Goal: Information Seeking & Learning: Learn about a topic

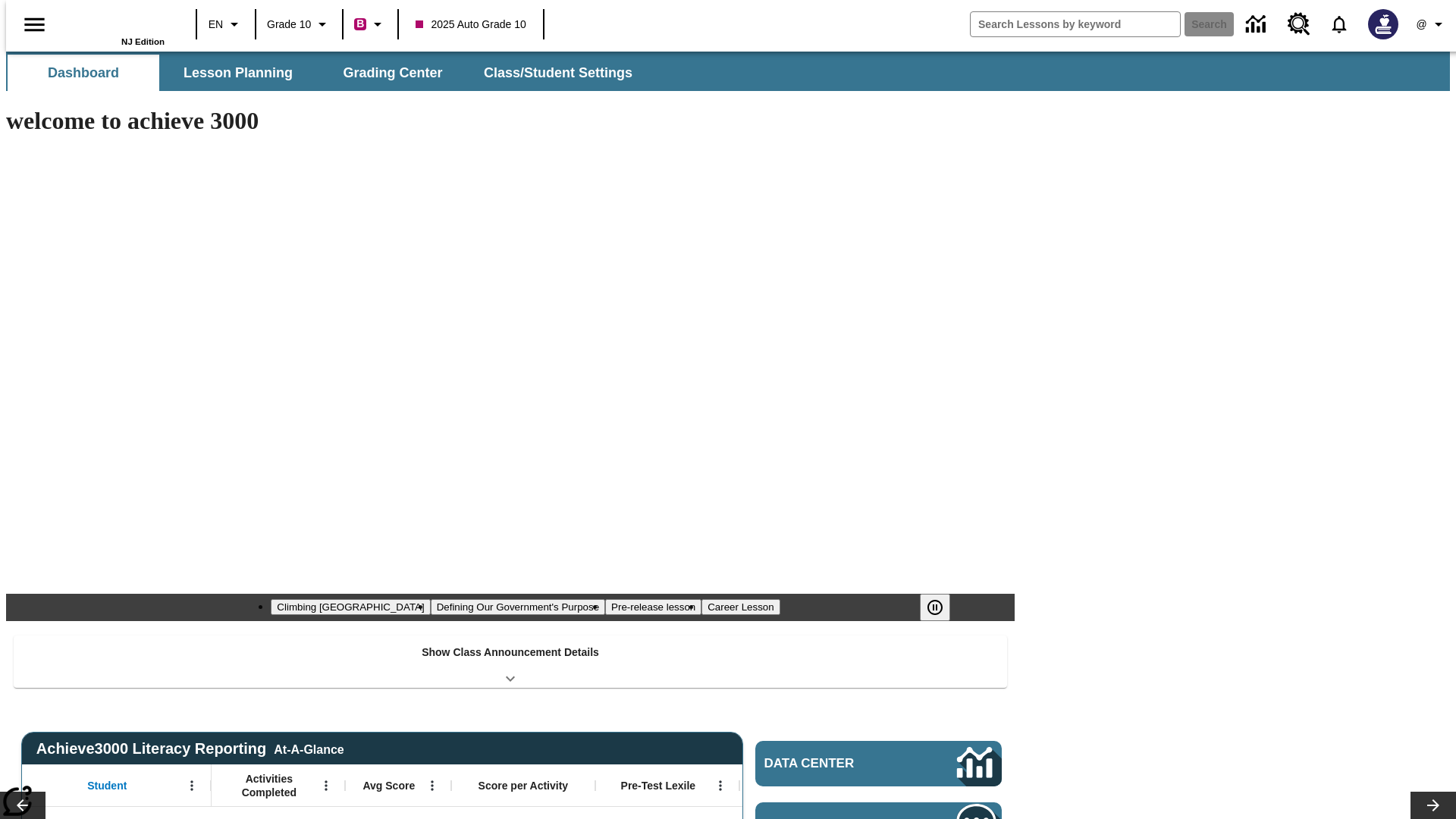
type input "-1"
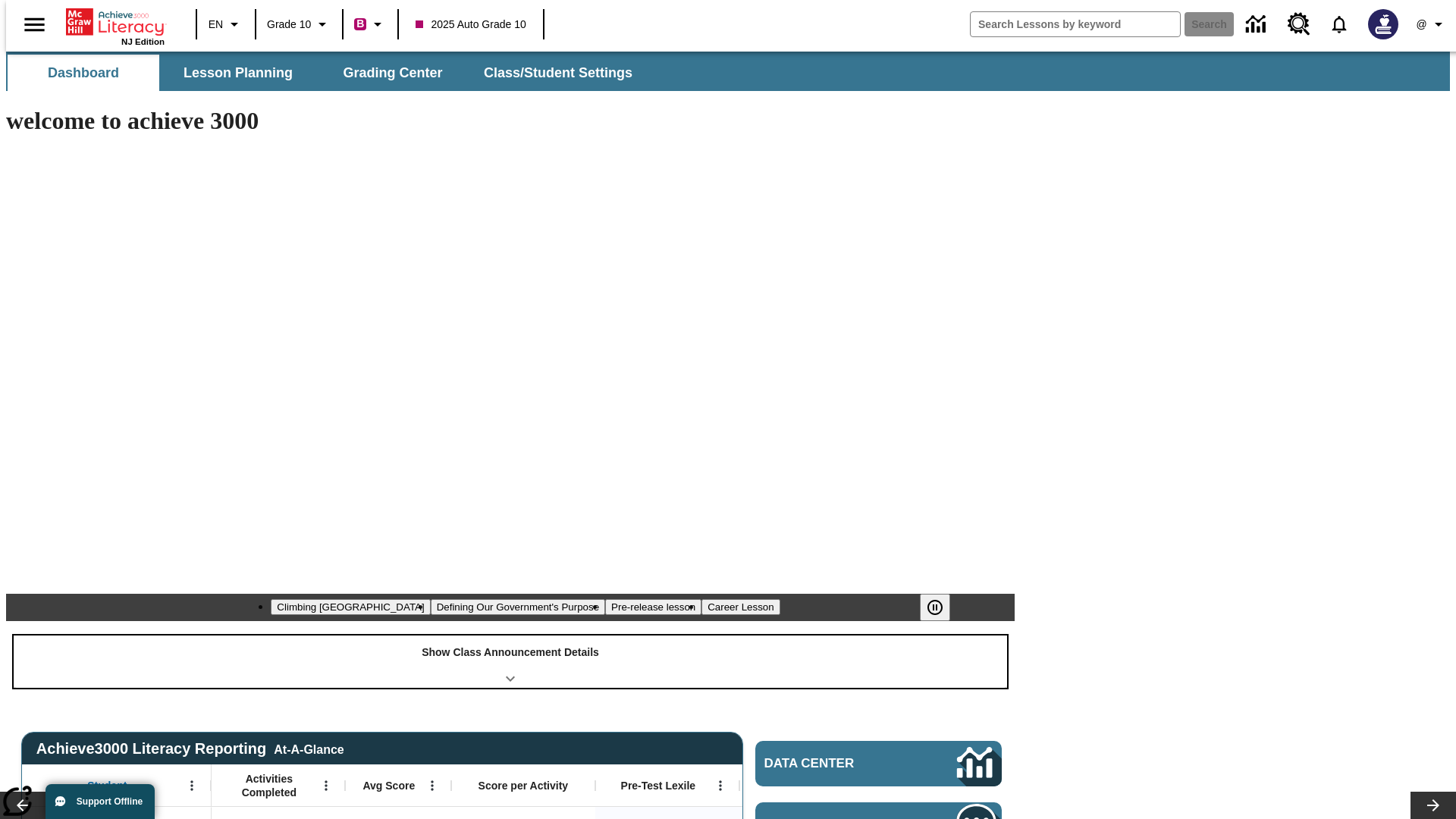
click at [510, 636] on div "Show Class Announcement Details" at bounding box center [510, 661] width 993 height 52
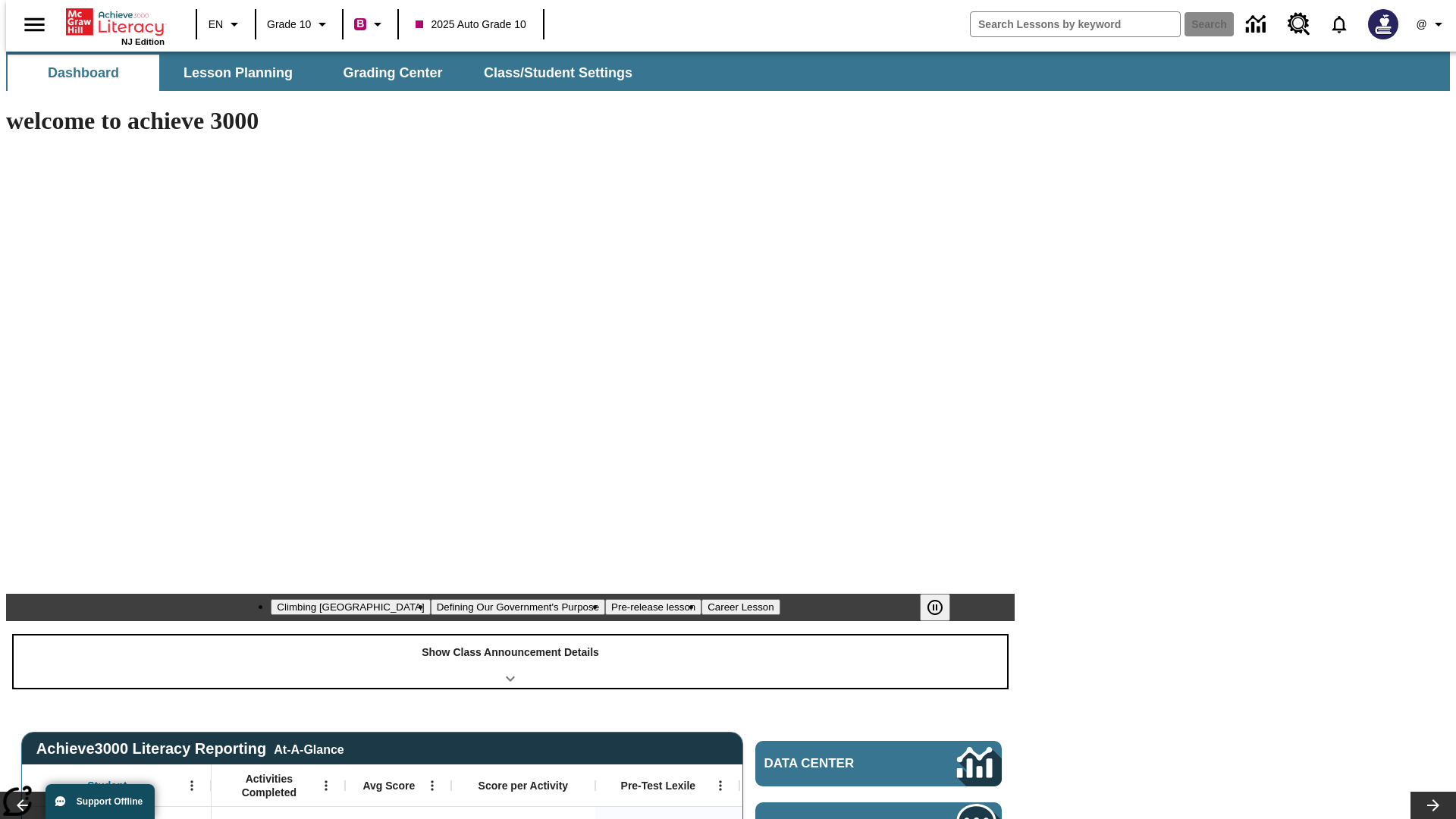
click at [510, 636] on div "Show Class Announcement Details" at bounding box center [510, 661] width 993 height 52
